Goal: Information Seeking & Learning: Learn about a topic

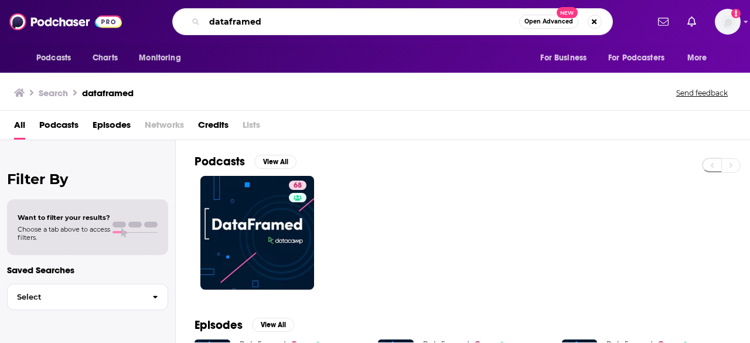
click at [300, 21] on input "dataframed" at bounding box center [361, 21] width 315 height 19
type input "d"
type input "look at me now"
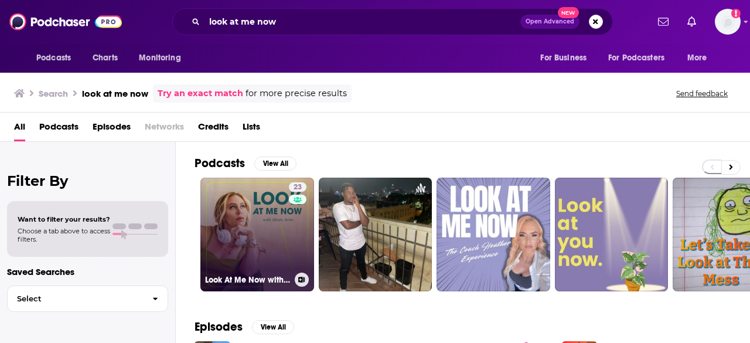
click at [251, 245] on link "23 Look At Me Now with [PERSON_NAME]" at bounding box center [257, 234] width 114 height 114
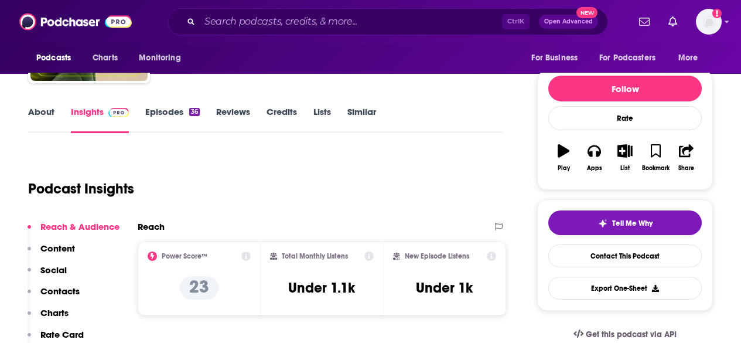
scroll to position [234, 0]
